Goal: Task Accomplishment & Management: Use online tool/utility

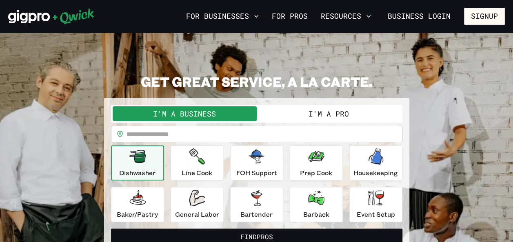
click at [305, 118] on button "I'm a Pro" at bounding box center [329, 114] width 144 height 15
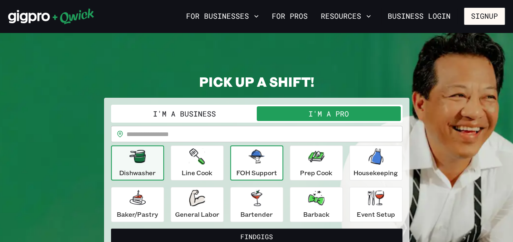
click at [271, 168] on p "FOH Support" at bounding box center [256, 173] width 41 height 10
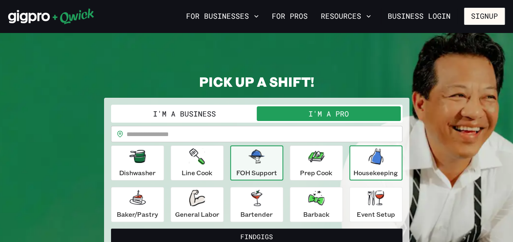
click at [367, 167] on div "Housekeeping" at bounding box center [375, 163] width 44 height 29
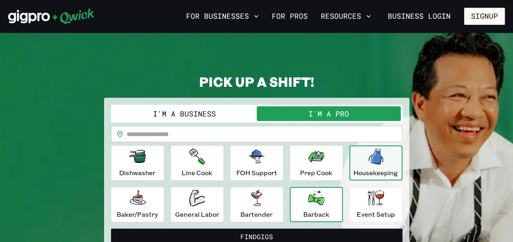
click at [335, 206] on button "Barback" at bounding box center [316, 204] width 53 height 35
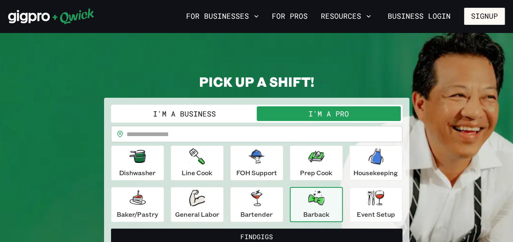
click at [286, 130] on input "text" at bounding box center [265, 134] width 276 height 16
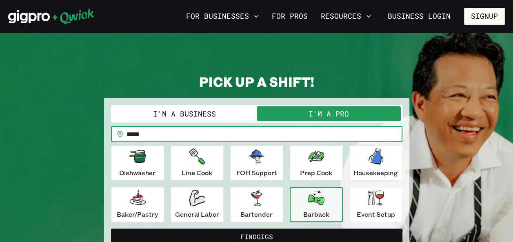
type input "*****"
click at [111, 229] on button "Find Gigs" at bounding box center [256, 237] width 291 height 16
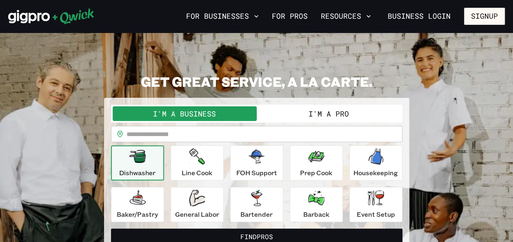
click at [319, 110] on button "I'm a Pro" at bounding box center [329, 114] width 144 height 15
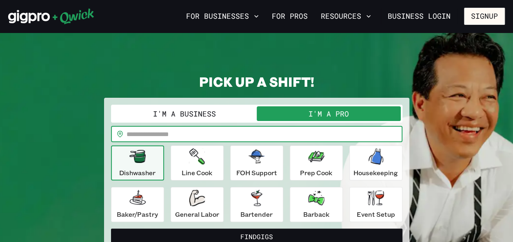
click at [227, 128] on input "text" at bounding box center [265, 134] width 276 height 16
type input "*****"
click at [111, 229] on button "Find Gigs" at bounding box center [256, 237] width 291 height 16
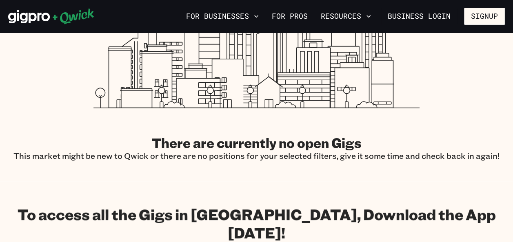
scroll to position [249, 0]
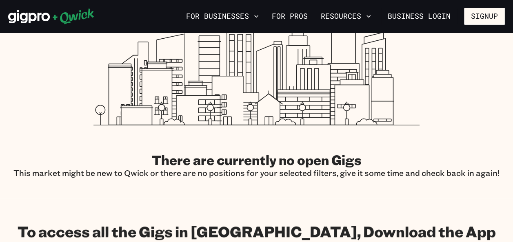
click at [509, 78] on div "Results for "Dishwasher" Filter by position There are currently no open Gigs Th…" at bounding box center [256, 84] width 513 height 189
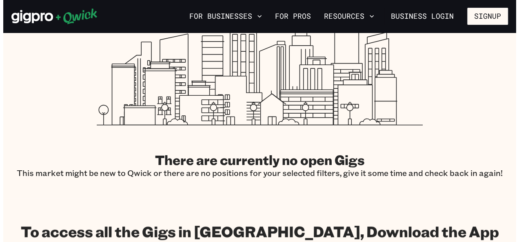
scroll to position [201, 0]
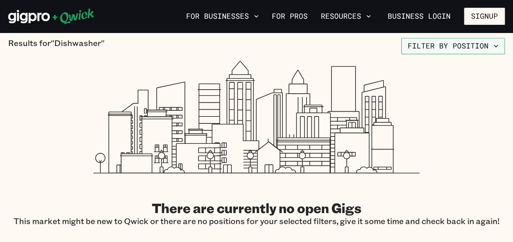
click at [480, 40] on button "Filter by position" at bounding box center [453, 46] width 104 height 16
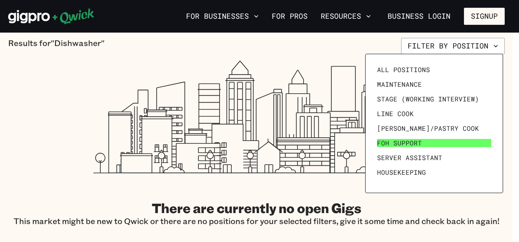
click at [455, 144] on link "FOH Support" at bounding box center [434, 143] width 121 height 15
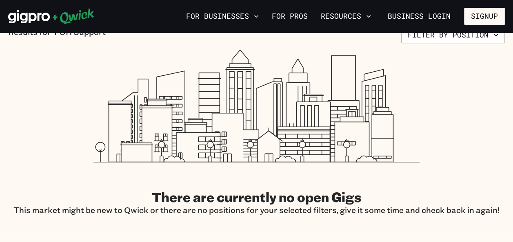
scroll to position [176, 0]
